Goal: Navigation & Orientation: Go to known website

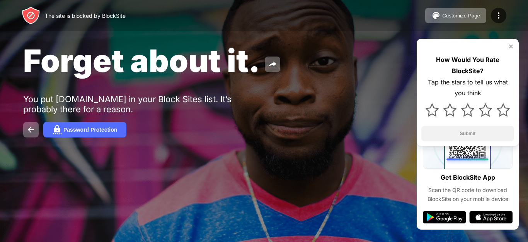
click at [26, 122] on button at bounding box center [30, 129] width 15 height 15
